Goal: Task Accomplishment & Management: Manage account settings

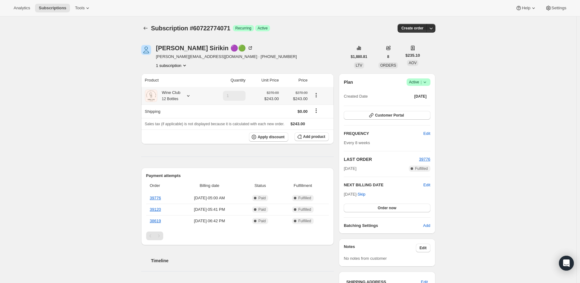
click at [189, 94] on icon at bounding box center [188, 96] width 6 height 6
click at [189, 97] on icon at bounding box center [188, 96] width 6 height 6
click at [386, 113] on span "Customer Portal" at bounding box center [389, 115] width 29 height 5
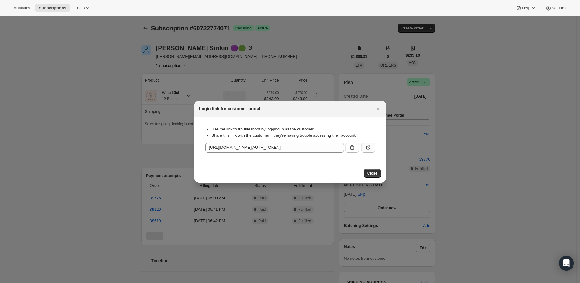
click at [368, 145] on icon ":rc1:" at bounding box center [368, 147] width 6 height 6
click at [377, 106] on icon "Close" at bounding box center [378, 109] width 6 height 6
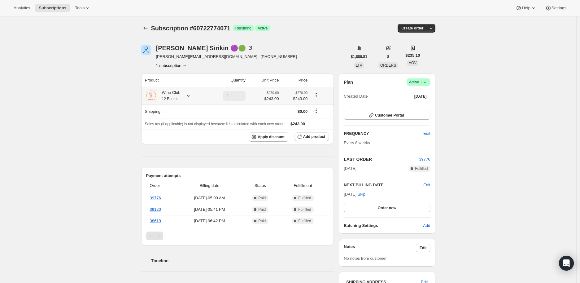
click at [192, 95] on icon at bounding box center [188, 96] width 6 height 6
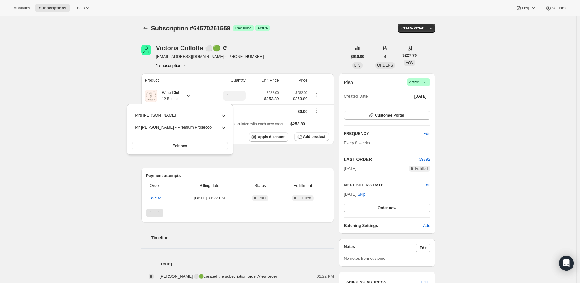
drag, startPoint x: 106, startPoint y: 64, endPoint x: 130, endPoint y: 44, distance: 31.3
click at [107, 63] on div "Subscription #64570261559. This page is ready Subscription #64570261559 Success…" at bounding box center [288, 209] width 577 height 387
click at [146, 28] on icon "Subscriptions" at bounding box center [146, 28] width 6 height 6
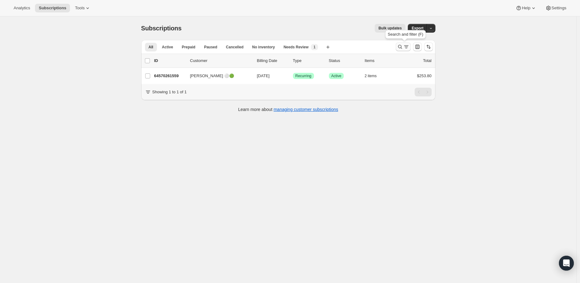
click at [399, 46] on icon "Search and filter results" at bounding box center [400, 47] width 6 height 6
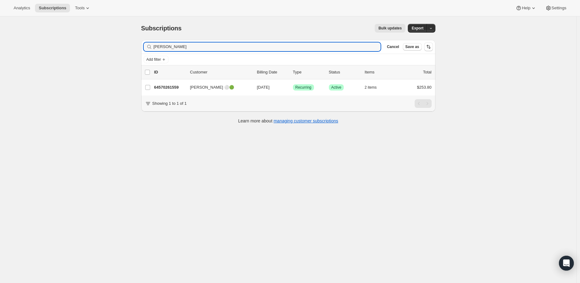
drag, startPoint x: 187, startPoint y: 48, endPoint x: 148, endPoint y: 46, distance: 38.8
click at [148, 46] on div "Victoria Collotta Clear" at bounding box center [262, 46] width 237 height 9
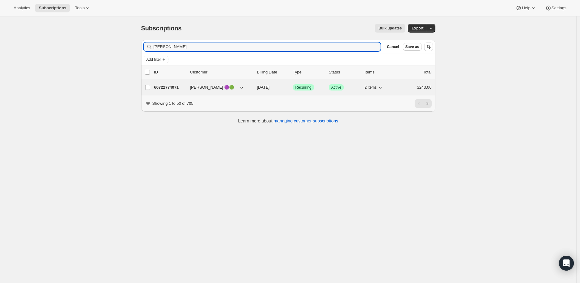
type input "Shayna"
click at [167, 88] on p "60722774071" at bounding box center [169, 87] width 31 height 6
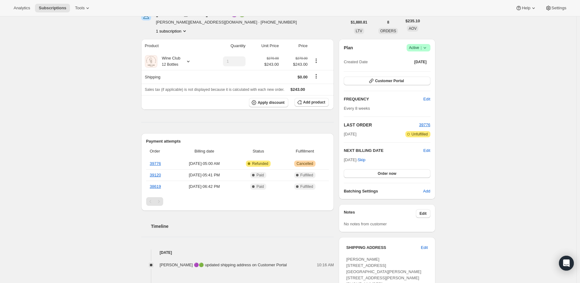
scroll to position [69, 0]
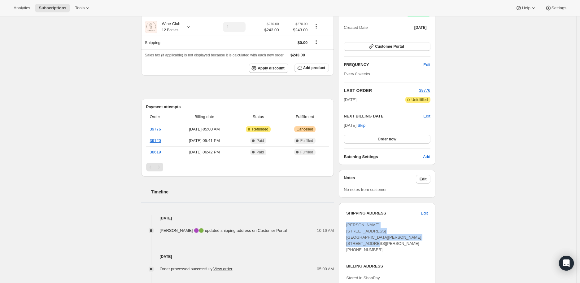
drag, startPoint x: 347, startPoint y: 226, endPoint x: 419, endPoint y: 236, distance: 72.4
click at [419, 236] on div "SHIPPING ADDRESS Edit Shayna Sirkin 2242 Fisher Island Drive 2242 Fisher Island…" at bounding box center [387, 263] width 96 height 121
copy span "Shayna Sirkin 2242 Fisher Island Drive 2242 Fisher Island Drive FL, 33109"
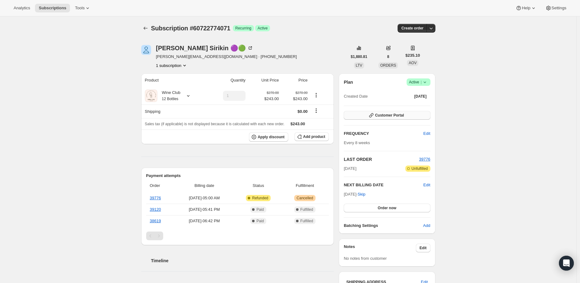
click at [385, 114] on span "Customer Portal" at bounding box center [389, 115] width 29 height 5
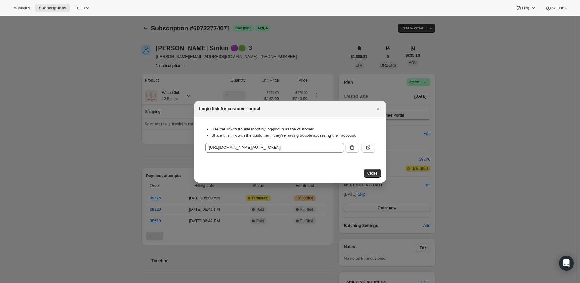
click at [367, 145] on icon ":r2s4:" at bounding box center [368, 147] width 6 height 6
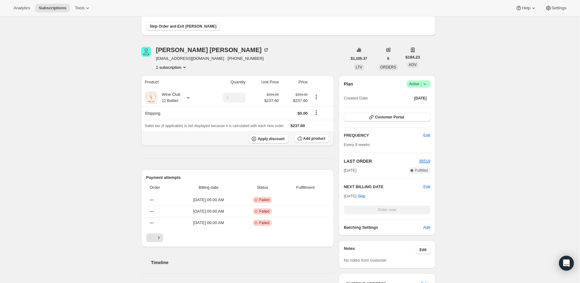
scroll to position [103, 0]
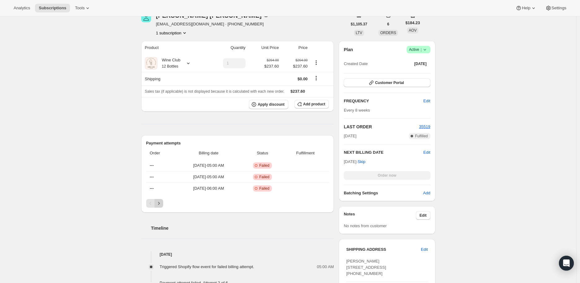
click at [160, 204] on icon "Next" at bounding box center [159, 203] width 2 height 3
click at [151, 202] on icon "Previous" at bounding box center [151, 203] width 6 height 6
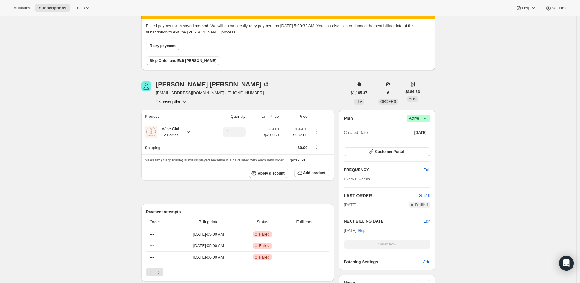
scroll to position [0, 0]
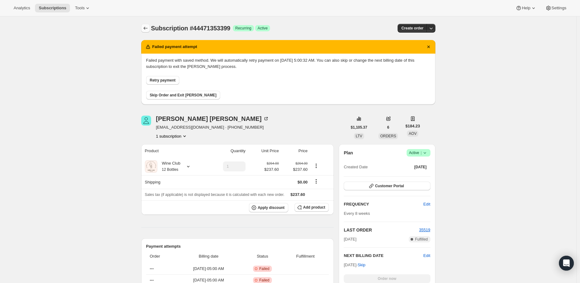
click at [147, 28] on icon "Subscriptions" at bounding box center [146, 28] width 6 height 6
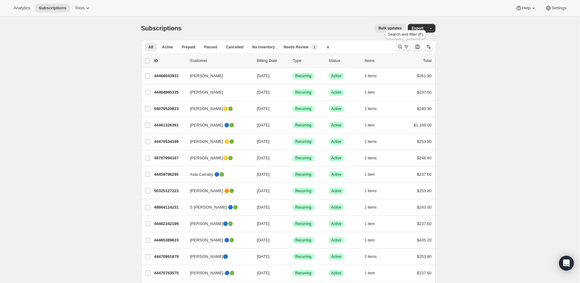
click at [401, 47] on icon "Search and filter results" at bounding box center [400, 47] width 6 height 6
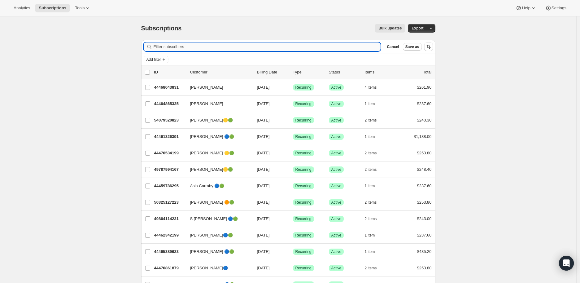
click at [165, 46] on input "Filter subscribers" at bounding box center [267, 46] width 227 height 9
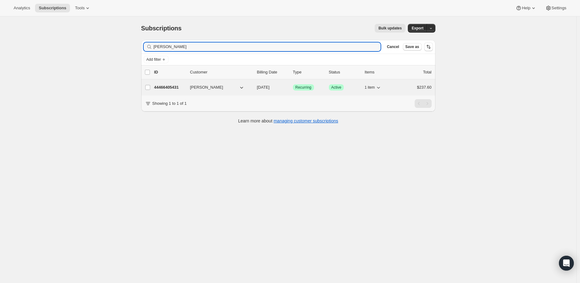
type input "lisa muglia"
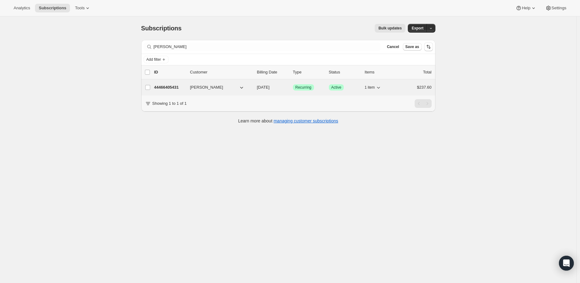
click at [171, 85] on p "44466405431" at bounding box center [169, 87] width 31 height 6
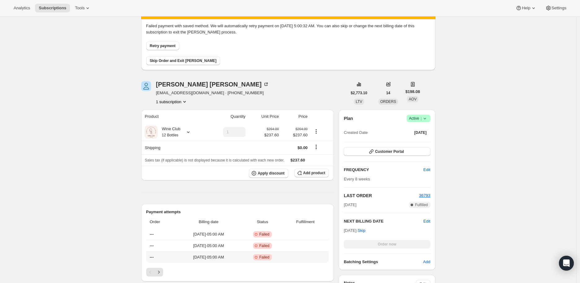
scroll to position [69, 0]
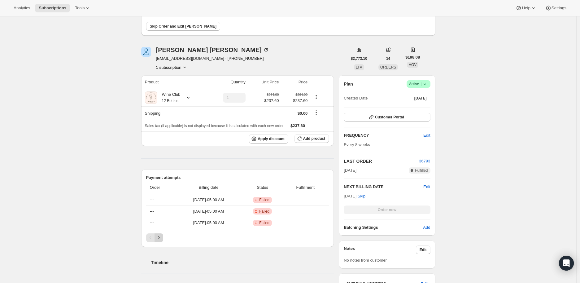
click at [160, 237] on icon "Next" at bounding box center [159, 238] width 6 height 6
click at [151, 237] on icon "Previous" at bounding box center [151, 238] width 6 height 6
click at [427, 82] on icon at bounding box center [425, 84] width 6 height 6
click at [426, 106] on span "Cancel subscription" at bounding box center [420, 106] width 35 height 5
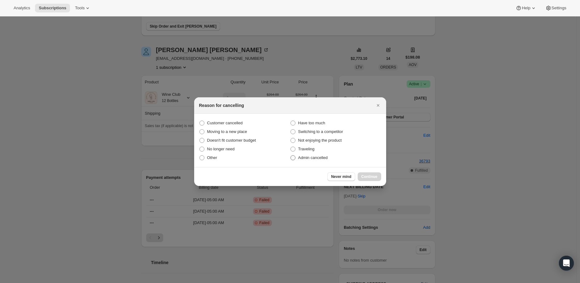
click at [296, 157] on span ":rq6:" at bounding box center [293, 158] width 6 height 6
click at [291, 156] on input "Admin cancelled" at bounding box center [291, 155] width 0 height 0
radio input "true"
click at [366, 173] on button "Continue" at bounding box center [370, 176] width 24 height 9
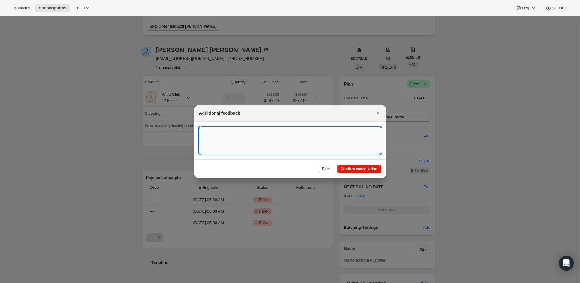
click at [258, 134] on textarea ":rq6:" at bounding box center [290, 140] width 182 height 28
type textarea "Payment method failed."
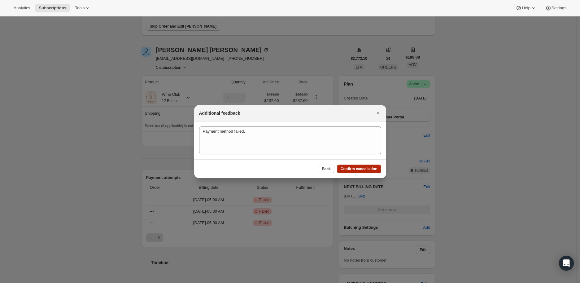
click at [354, 165] on button "Confirm cancellation" at bounding box center [359, 169] width 44 height 9
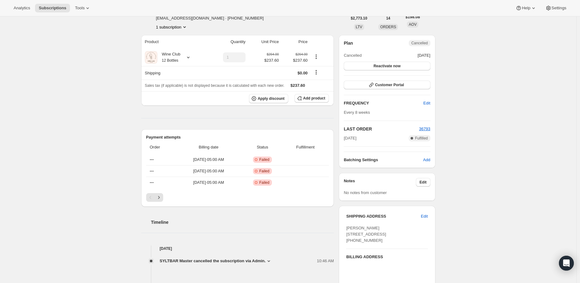
scroll to position [206, 0]
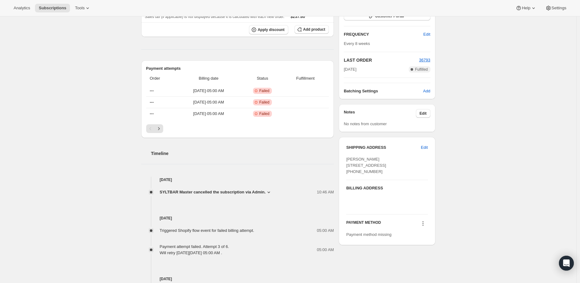
click at [266, 192] on icon at bounding box center [269, 192] width 6 height 6
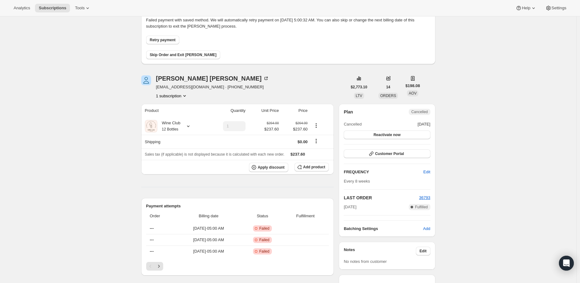
scroll to position [0, 0]
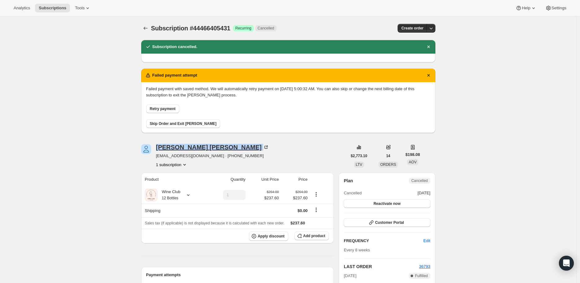
drag, startPoint x: 155, startPoint y: 147, endPoint x: 191, endPoint y: 148, distance: 36.0
click at [191, 148] on div "lisa muglia lisaduffmuglia@gmail.com · +12524738070 1 subscription" at bounding box center [244, 156] width 206 height 24
copy div "lisa muglia"
click at [188, 195] on icon at bounding box center [188, 195] width 6 height 6
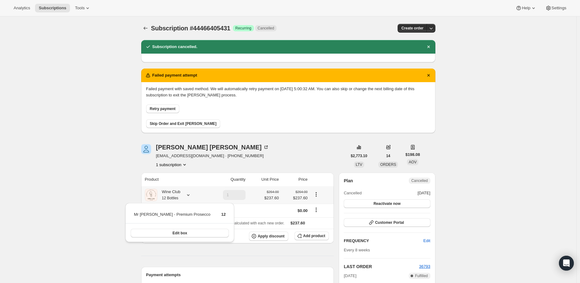
click at [188, 195] on icon at bounding box center [188, 195] width 6 height 6
click at [149, 28] on icon "Subscriptions" at bounding box center [146, 28] width 6 height 6
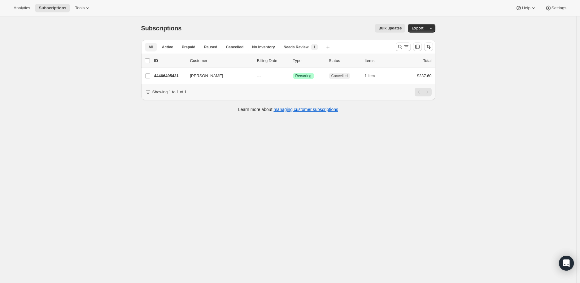
click at [152, 45] on span "All" at bounding box center [151, 47] width 5 height 5
click at [401, 47] on icon "Search and filter results" at bounding box center [400, 47] width 6 height 6
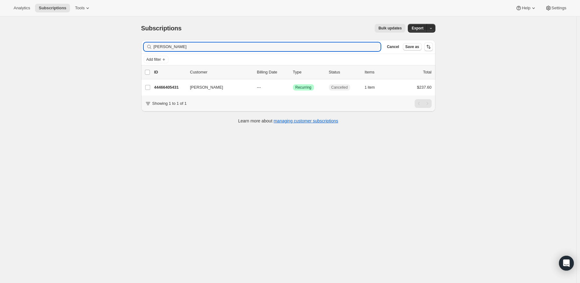
drag, startPoint x: 184, startPoint y: 46, endPoint x: 150, endPoint y: 47, distance: 34.4
click at [150, 47] on div "lisa muglia Clear" at bounding box center [262, 46] width 237 height 9
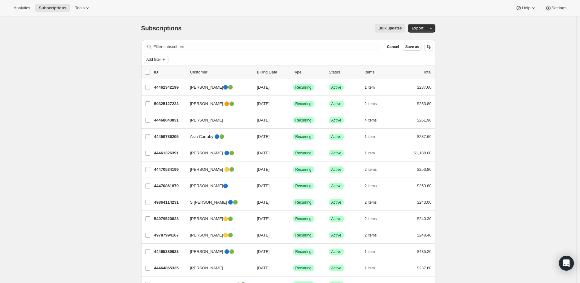
click at [156, 59] on span "Add filter" at bounding box center [154, 59] width 15 height 5
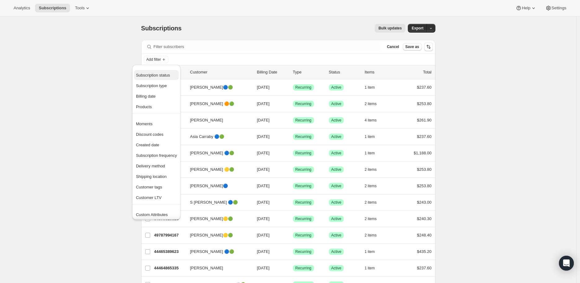
click at [153, 76] on span "Subscription status" at bounding box center [153, 75] width 34 height 5
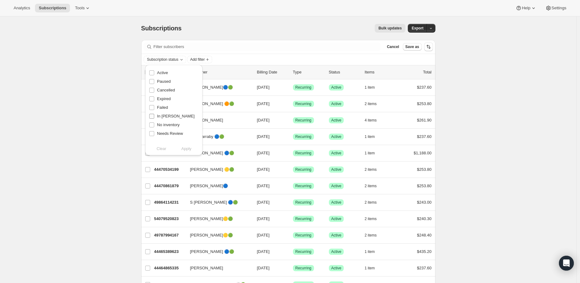
click at [153, 116] on input "In Dunning" at bounding box center [151, 116] width 5 height 5
checkbox input "true"
click at [187, 148] on span "Apply" at bounding box center [187, 149] width 10 height 6
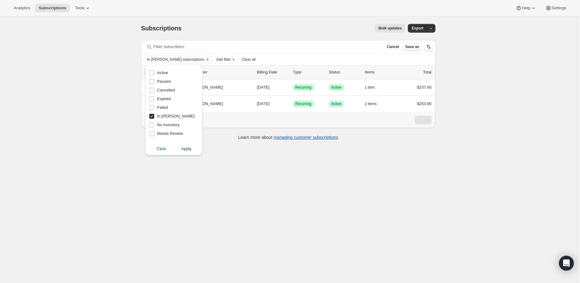
click at [184, 146] on span "Apply" at bounding box center [187, 149] width 10 height 6
click at [202, 198] on div "Subscriptions. This page is ready Subscriptions Bulk updates More actions Bulk …" at bounding box center [288, 157] width 577 height 283
click at [205, 59] on icon "Clear" at bounding box center [207, 59] width 5 height 5
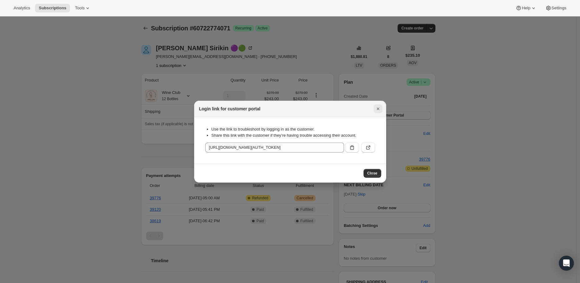
click at [378, 109] on icon "Close" at bounding box center [378, 109] width 2 height 2
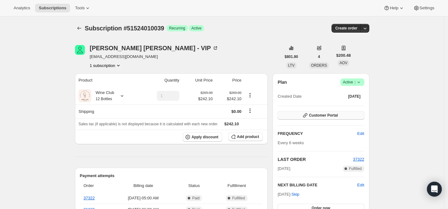
click at [314, 115] on span "Customer Portal" at bounding box center [323, 115] width 29 height 5
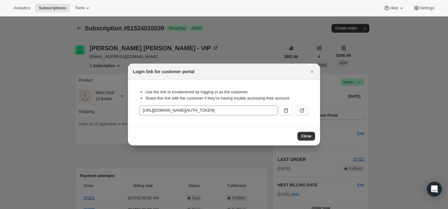
click at [303, 109] on icon ":rc1:" at bounding box center [303, 109] width 2 height 2
click at [311, 72] on icon "Close" at bounding box center [312, 71] width 6 height 6
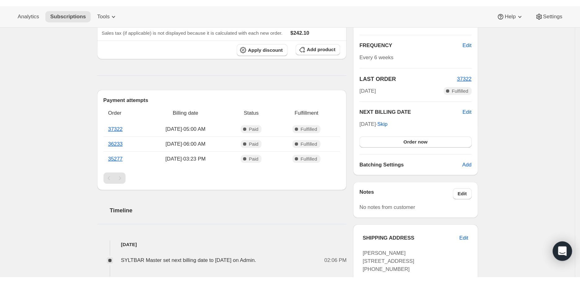
scroll to position [34, 0]
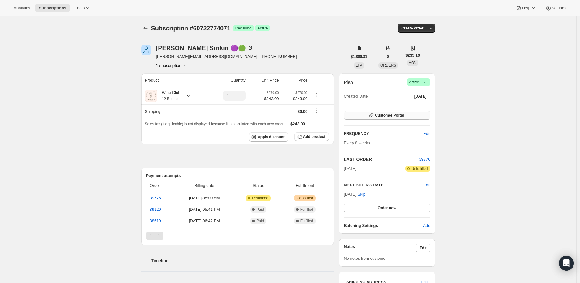
click at [385, 114] on span "Customer Portal" at bounding box center [389, 115] width 29 height 5
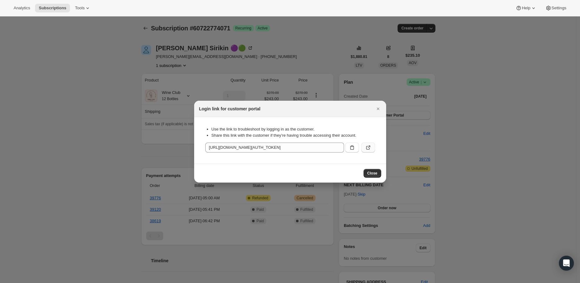
click at [367, 145] on icon ":r2s4:" at bounding box center [368, 147] width 6 height 6
click at [377, 108] on icon "Close" at bounding box center [378, 109] width 2 height 2
